Goal: Task Accomplishment & Management: Manage account settings

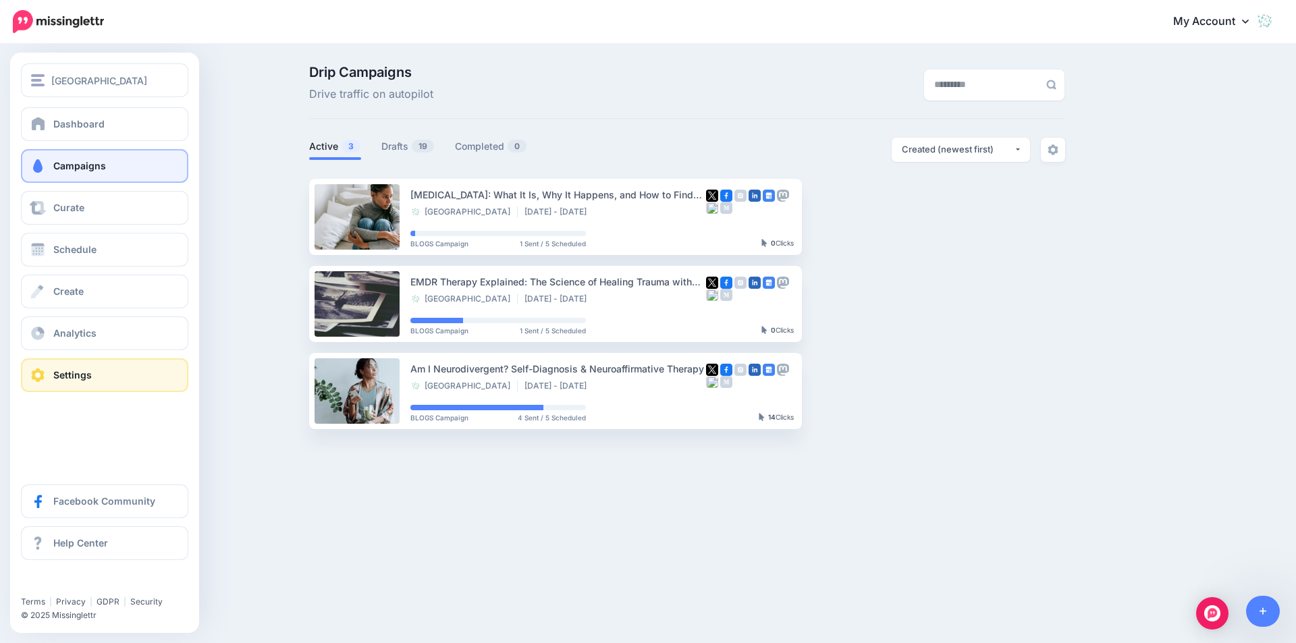
click at [86, 369] on span "Settings" at bounding box center [72, 374] width 38 height 11
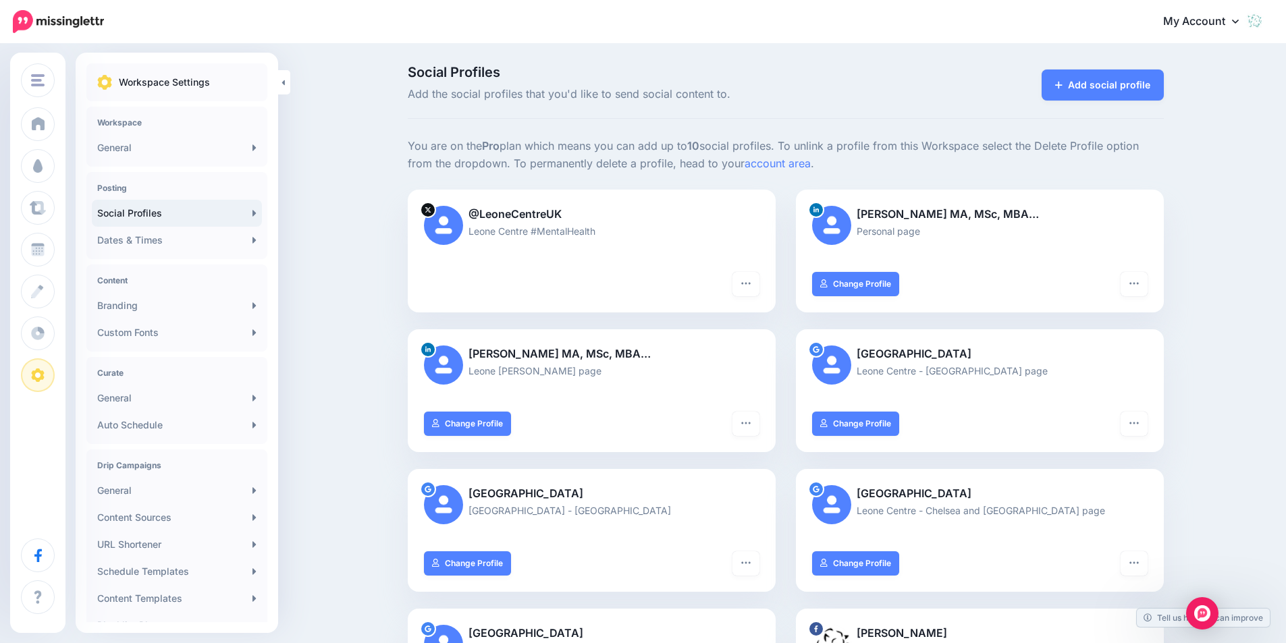
click at [120, 205] on link "Social Profiles" at bounding box center [177, 213] width 170 height 27
